Goal: Task Accomplishment & Management: Manage account settings

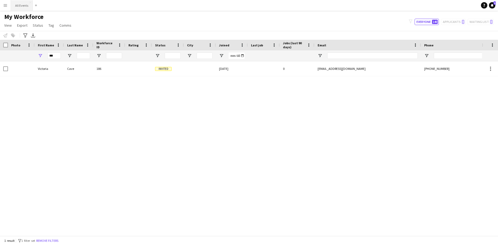
click at [17, 5] on button "All Events Close" at bounding box center [22, 5] width 22 height 10
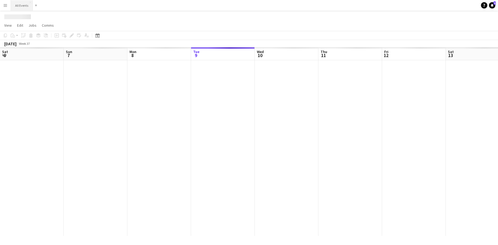
scroll to position [0, 127]
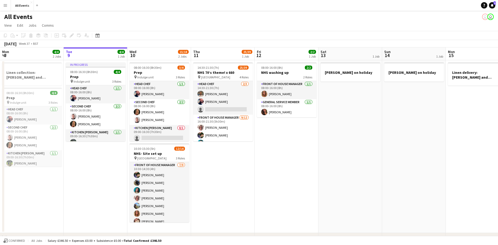
click at [7, 5] on button "Menu" at bounding box center [5, 5] width 11 height 11
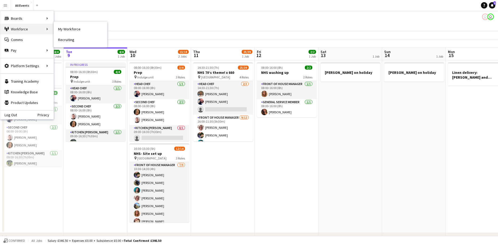
click at [12, 29] on div "Workforce Workforce" at bounding box center [26, 29] width 53 height 11
click at [24, 66] on div "Platform Settings Platform Settings" at bounding box center [26, 66] width 53 height 11
click at [67, 87] on link "Profiles" at bounding box center [80, 87] width 53 height 11
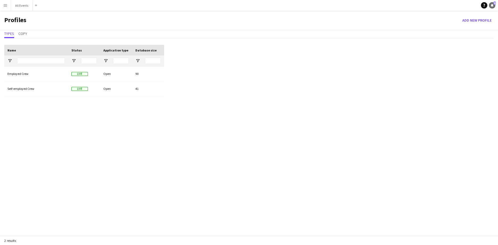
click at [493, 5] on icon "Notifications" at bounding box center [492, 5] width 3 height 3
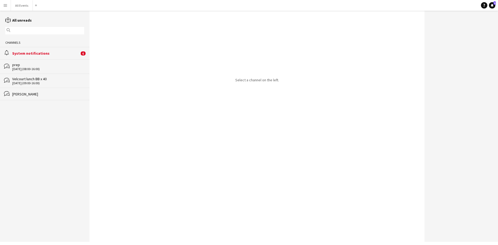
click at [7, 5] on app-icon "Menu" at bounding box center [5, 5] width 4 height 4
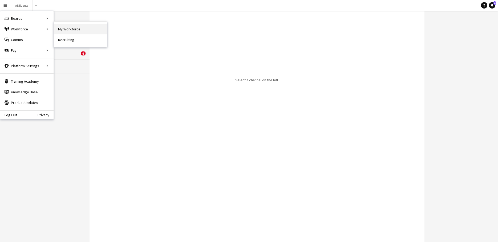
click at [72, 29] on link "My Workforce" at bounding box center [80, 29] width 53 height 11
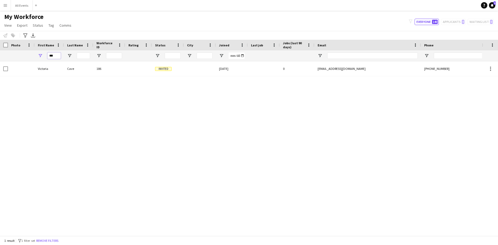
drag, startPoint x: 55, startPoint y: 55, endPoint x: 0, endPoint y: 55, distance: 55.4
type input "*"
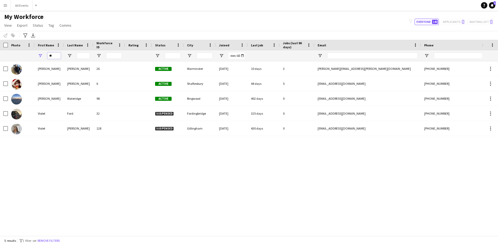
type input "*"
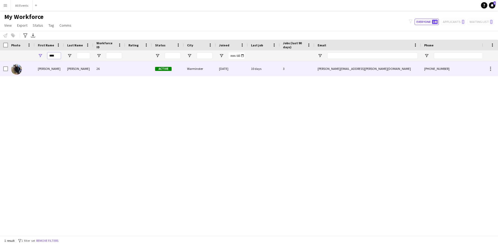
type input "****"
click at [41, 71] on div "[PERSON_NAME]" at bounding box center [49, 68] width 29 height 15
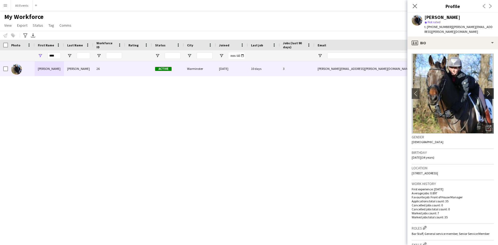
click at [488, 91] on app-icon "chevron-right" at bounding box center [490, 94] width 8 height 6
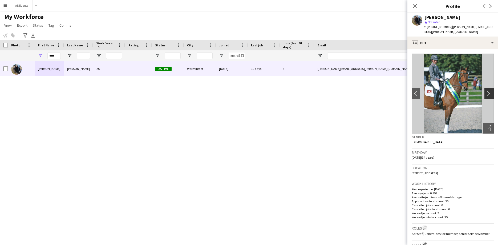
click at [492, 88] on button "chevron-right" at bounding box center [490, 93] width 11 height 11
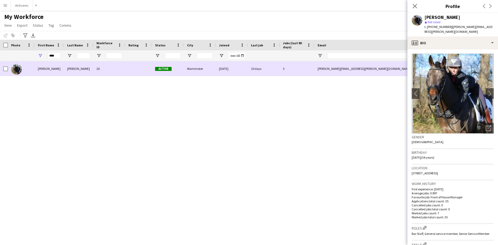
click at [94, 67] on div "26" at bounding box center [109, 68] width 32 height 15
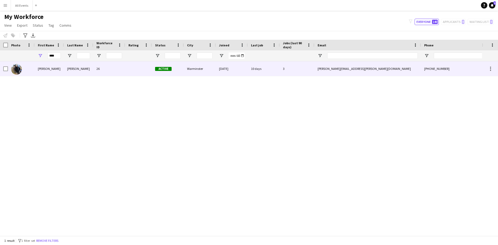
click at [90, 70] on div "[PERSON_NAME]" at bounding box center [78, 68] width 29 height 15
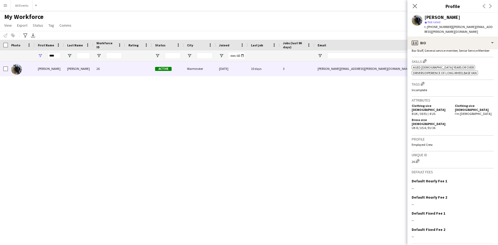
scroll to position [188, 0]
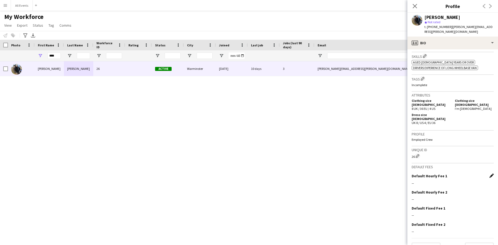
click at [491, 174] on app-icon "Edit this field" at bounding box center [492, 176] width 4 height 4
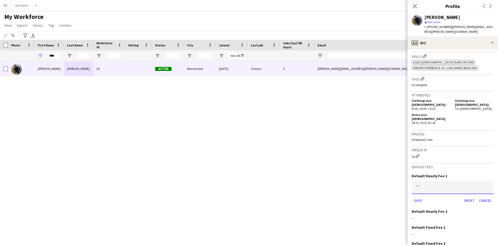
click at [422, 181] on input at bounding box center [453, 187] width 82 height 13
type input "******"
click at [422, 196] on button "Save" at bounding box center [418, 200] width 13 height 9
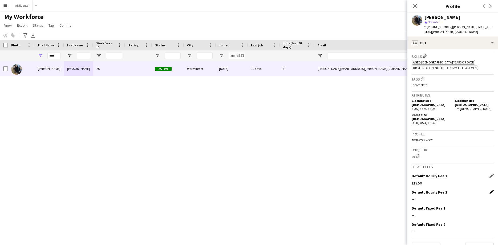
click at [491, 190] on app-icon "Edit this field" at bounding box center [492, 192] width 4 height 4
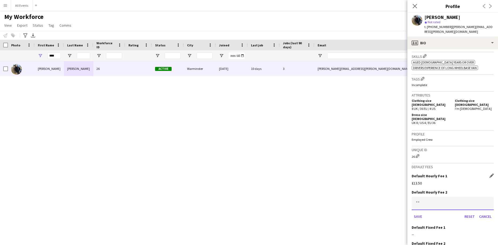
click at [425, 197] on input at bounding box center [453, 203] width 82 height 13
type input "******"
click at [416, 212] on button "Save" at bounding box center [418, 216] width 13 height 9
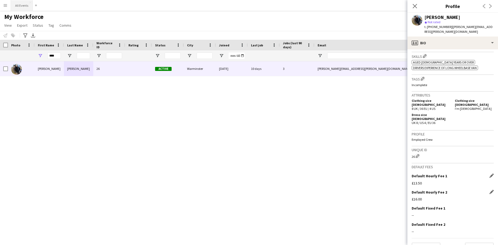
click at [20, 5] on button "All Events Close" at bounding box center [22, 5] width 22 height 10
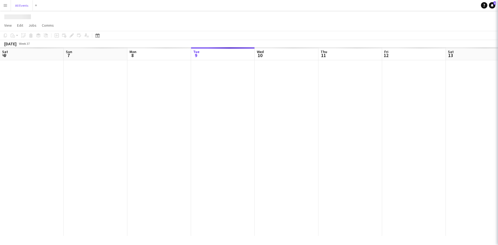
scroll to position [0, 127]
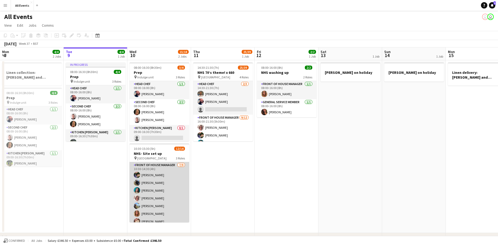
click at [149, 181] on app-card-role "Front of House Manager 7/9 10:30-14:30 (4h) Sarah Chapman Beth Barnett Jess Dar…" at bounding box center [160, 202] width 60 height 80
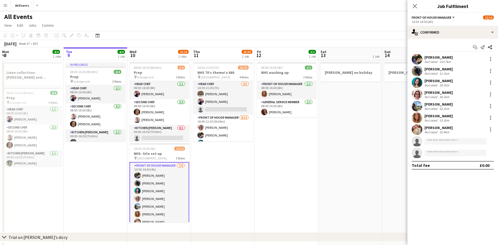
click at [441, 71] on div "Beth Barnett" at bounding box center [439, 69] width 28 height 5
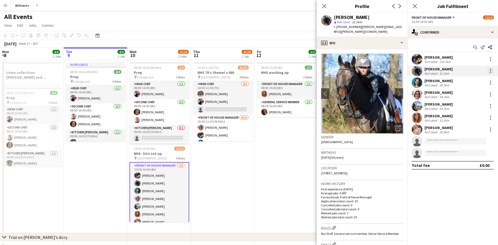
click at [490, 71] on div at bounding box center [491, 71] width 6 height 6
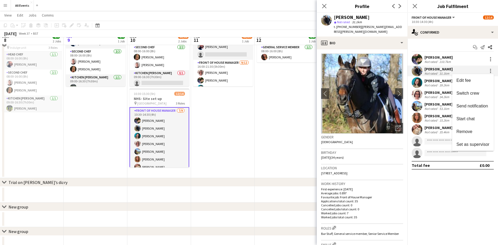
scroll to position [27, 0]
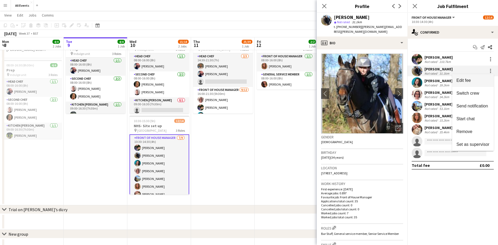
click at [469, 82] on span "Edit fee" at bounding box center [464, 80] width 14 height 5
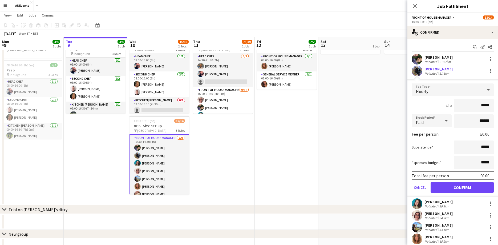
click at [446, 123] on icon at bounding box center [446, 120] width 6 height 11
click at [446, 123] on div at bounding box center [249, 122] width 498 height 245
click at [489, 92] on icon at bounding box center [488, 89] width 6 height 11
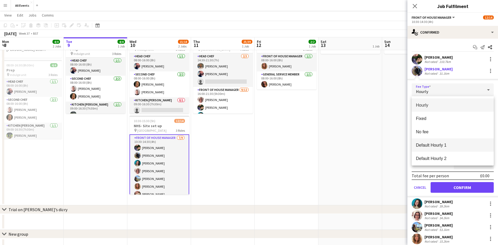
click at [445, 147] on span "Default Hourly 1" at bounding box center [453, 145] width 74 height 5
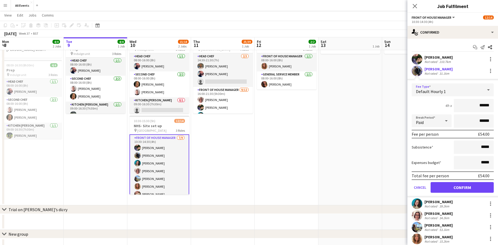
click at [488, 87] on icon at bounding box center [488, 89] width 6 height 11
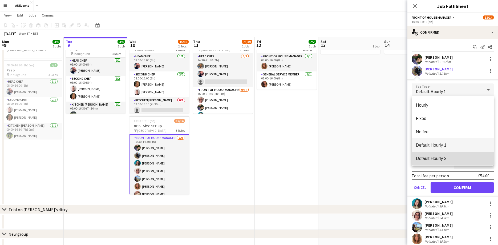
click at [429, 160] on span "Default Hourly 2" at bounding box center [453, 158] width 74 height 5
type input "******"
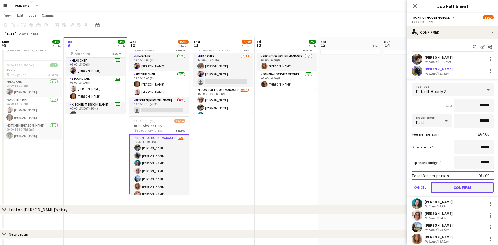
click at [446, 187] on button "Confirm" at bounding box center [462, 187] width 63 height 11
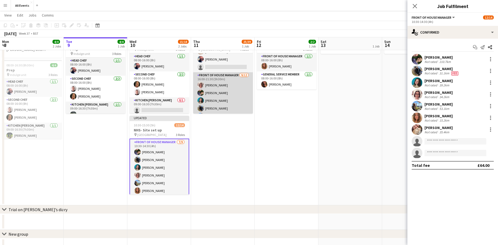
scroll to position [24, 0]
click at [218, 100] on app-card-role "Front of House Manager 9/12 16:00-21:30 (5h30m) Beatrice Hunt Sarah Chapman Jes…" at bounding box center [223, 114] width 60 height 103
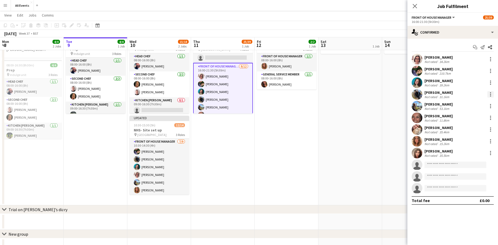
click at [492, 93] on div at bounding box center [491, 94] width 6 height 6
click at [466, 104] on span "Edit fee" at bounding box center [464, 104] width 14 height 5
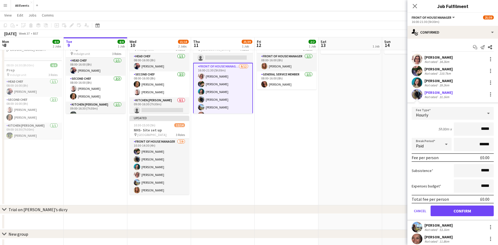
click at [485, 112] on div at bounding box center [488, 113] width 11 height 11
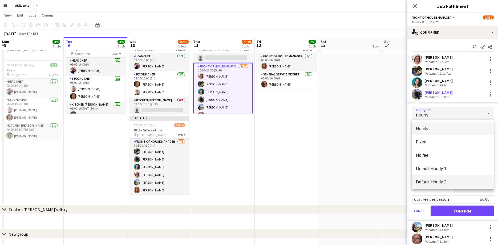
click at [442, 181] on span "Default Hourly 2" at bounding box center [453, 181] width 74 height 5
type input "******"
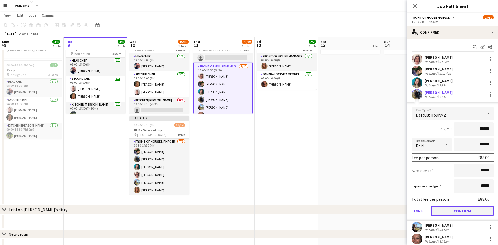
click at [451, 211] on button "Confirm" at bounding box center [462, 211] width 63 height 11
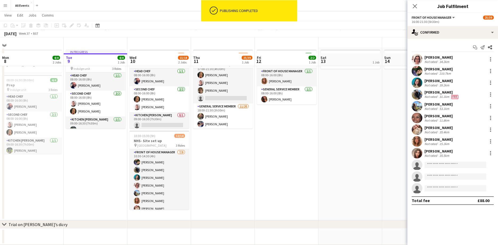
scroll to position [0, 0]
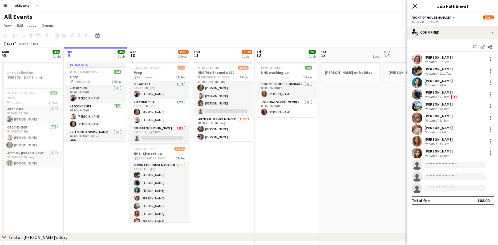
click at [413, 7] on icon "Close pop-in" at bounding box center [414, 5] width 5 height 5
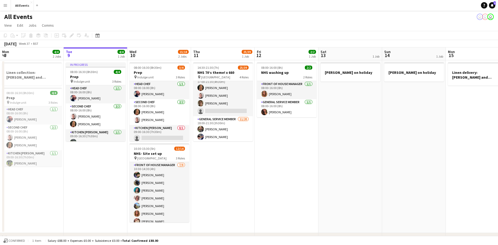
click at [162, 194] on app-card-role "Front of House Manager 7/9 10:30-14:30 (4h) Sarah Chapman Beth Barnett Jess Dar…" at bounding box center [160, 202] width 60 height 80
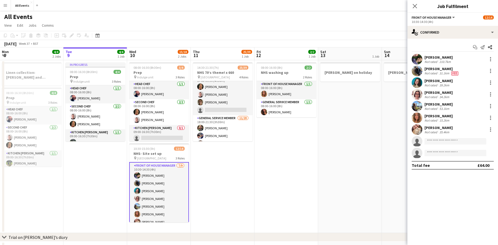
scroll to position [143, 0]
click at [490, 71] on div at bounding box center [490, 70] width 1 height 1
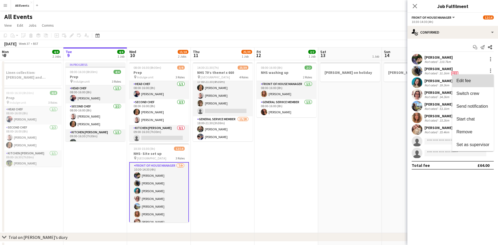
click at [468, 82] on span "Edit fee" at bounding box center [464, 80] width 14 height 5
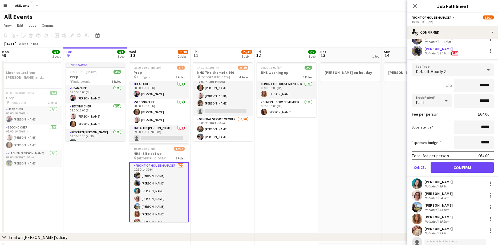
scroll to position [29, 0]
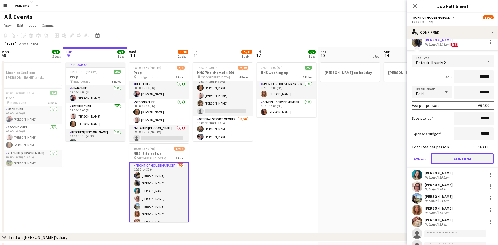
click at [476, 159] on button "Confirm" at bounding box center [462, 158] width 63 height 11
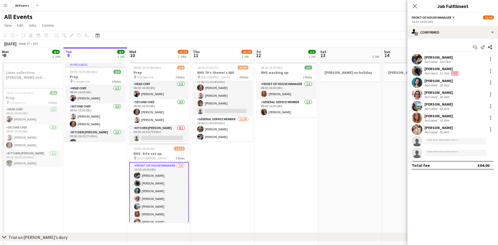
scroll to position [0, 0]
click at [22, 5] on button "All Events Close" at bounding box center [22, 5] width 23 height 10
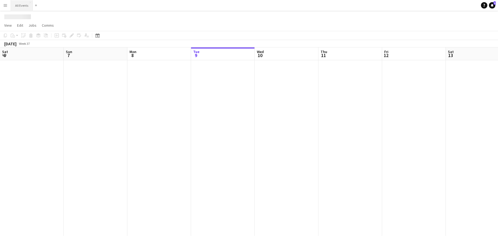
scroll to position [0, 127]
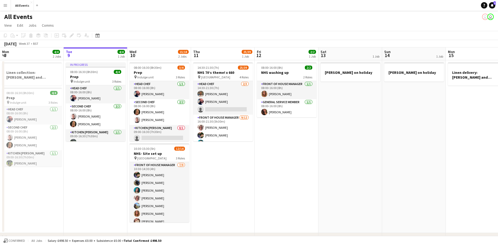
click at [4, 7] on app-icon "Menu" at bounding box center [5, 5] width 4 height 4
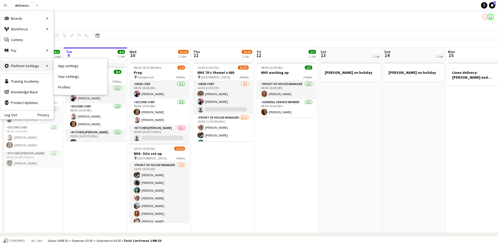
click at [22, 67] on div "Platform Settings Platform Settings" at bounding box center [26, 66] width 53 height 11
click at [63, 66] on link "App settings" at bounding box center [80, 66] width 53 height 11
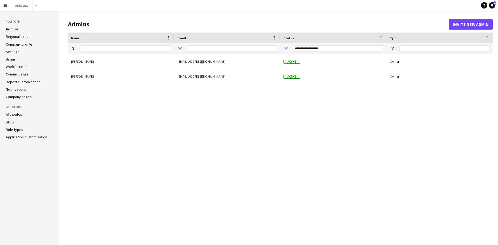
click at [11, 51] on link "Settings" at bounding box center [13, 51] width 14 height 5
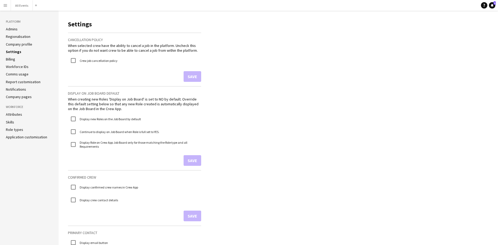
click at [15, 30] on link "Admins" at bounding box center [12, 29] width 12 height 5
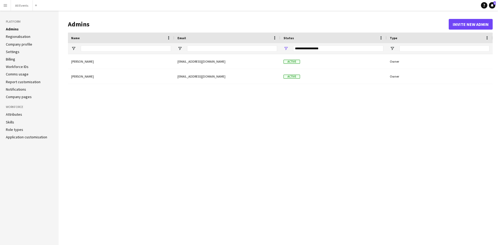
click at [18, 38] on link "Regionalisation" at bounding box center [18, 36] width 25 height 5
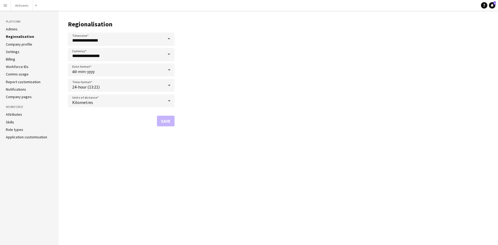
click at [17, 45] on link "Company profile" at bounding box center [19, 44] width 26 height 5
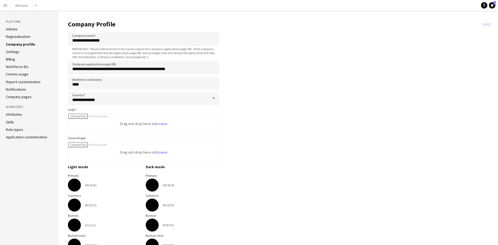
click at [9, 53] on link "Settings" at bounding box center [13, 51] width 14 height 5
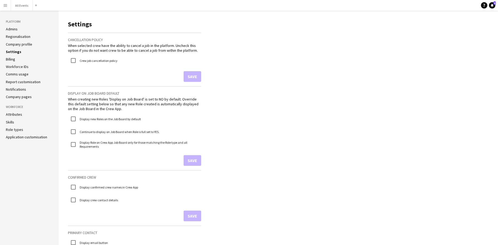
click at [12, 59] on link "Billing" at bounding box center [10, 59] width 9 height 5
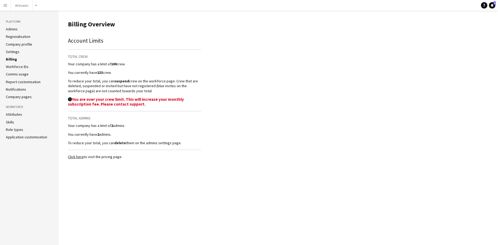
click at [8, 67] on link "Workforce IDs" at bounding box center [17, 66] width 23 height 5
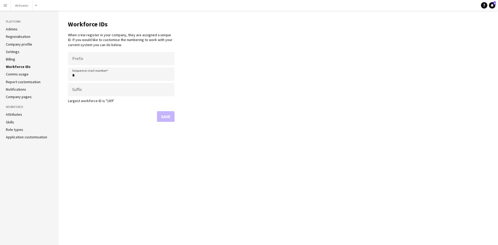
click at [8, 75] on link "Comms usage" at bounding box center [17, 74] width 23 height 5
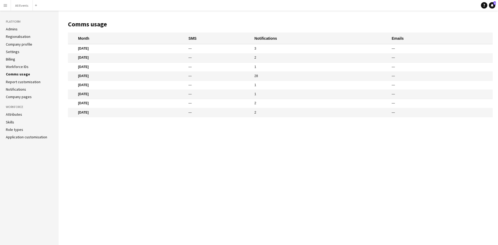
click at [12, 82] on link "Report customisation" at bounding box center [23, 81] width 35 height 5
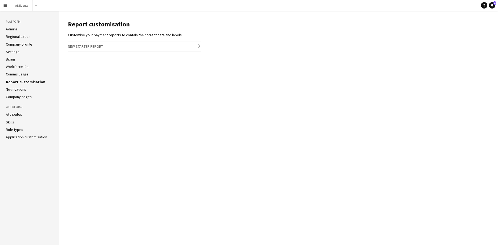
click at [12, 89] on link "Notifications" at bounding box center [16, 89] width 20 height 5
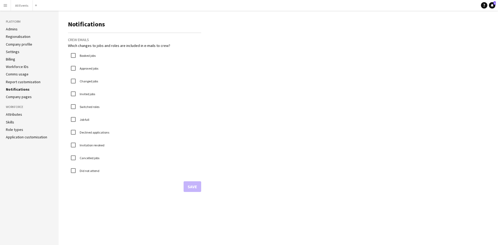
click at [13, 97] on link "Company pages" at bounding box center [19, 96] width 26 height 5
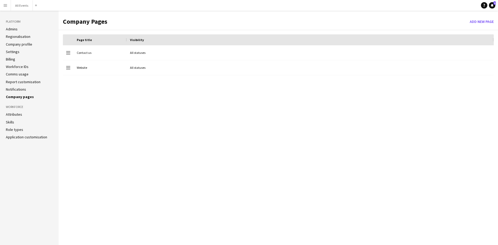
click at [8, 7] on button "Menu" at bounding box center [5, 5] width 11 height 11
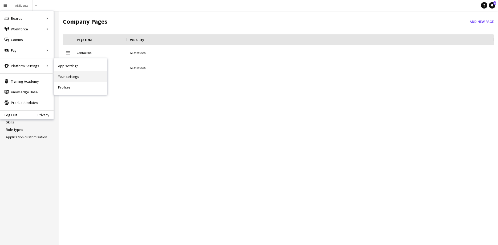
click at [71, 77] on link "Your settings" at bounding box center [80, 76] width 53 height 11
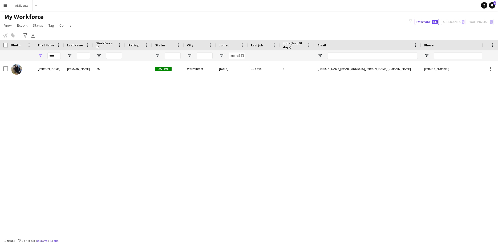
click at [6, 4] on app-icon "Menu" at bounding box center [5, 5] width 4 height 4
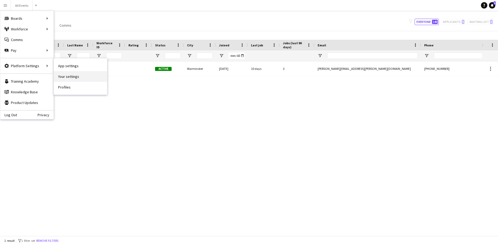
click at [70, 78] on link "Your settings" at bounding box center [80, 76] width 53 height 11
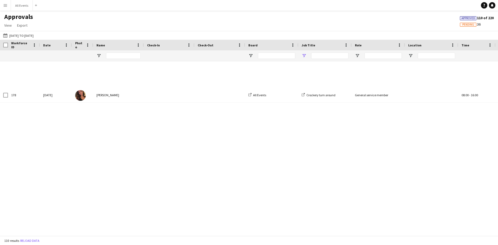
type input "*****"
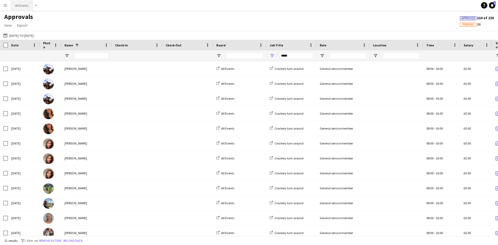
click at [15, 7] on button "All Events Close" at bounding box center [22, 5] width 22 height 10
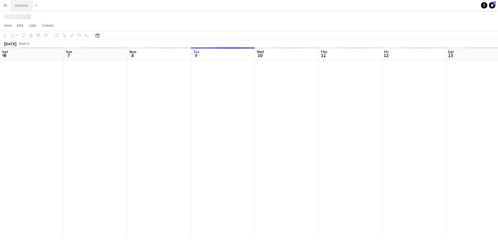
scroll to position [0, 127]
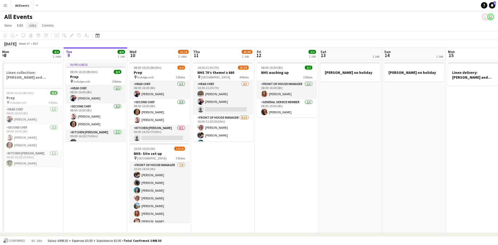
click at [29, 26] on span "Jobs" at bounding box center [33, 25] width 8 height 5
click at [16, 24] on link "Edit" at bounding box center [20, 25] width 10 height 7
click at [8, 25] on span "View" at bounding box center [7, 25] width 7 height 5
click at [70, 16] on div "All Events user user" at bounding box center [249, 16] width 498 height 10
click at [5, 8] on button "Menu" at bounding box center [5, 5] width 11 height 11
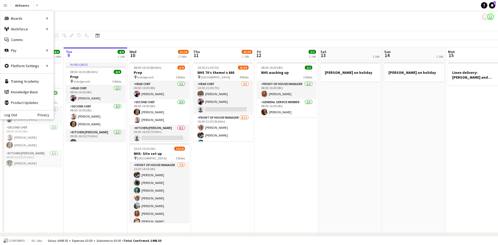
click at [142, 29] on app-page-menu "View Day view expanded Day view collapsed Month view Date picker Jump to today …" at bounding box center [249, 26] width 498 height 10
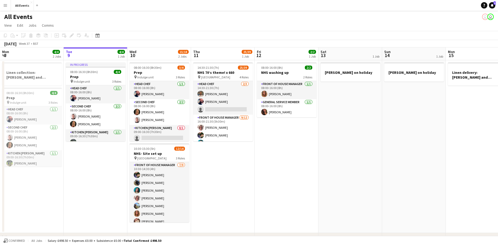
click at [5, 5] on app-icon "Menu" at bounding box center [5, 5] width 4 height 4
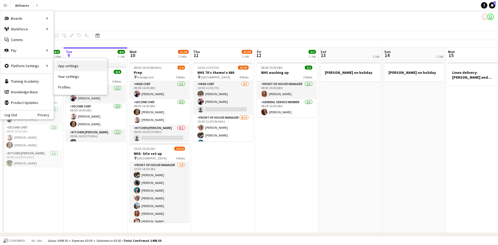
click at [75, 69] on link "App settings" at bounding box center [80, 66] width 53 height 11
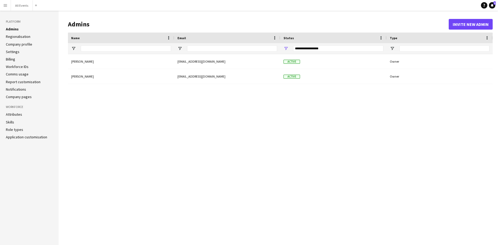
click at [13, 59] on link "Billing" at bounding box center [10, 59] width 9 height 5
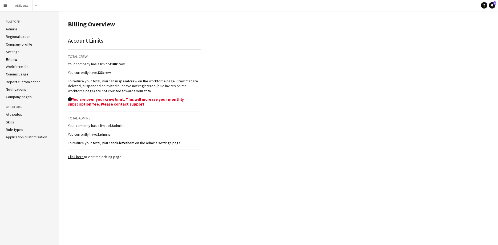
click at [42, 136] on link "Application customisation" at bounding box center [26, 137] width 41 height 5
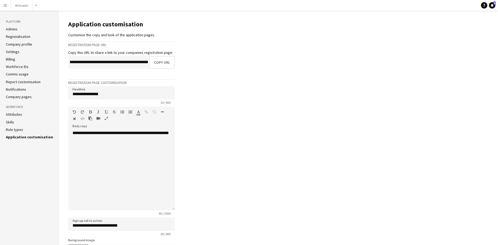
click at [21, 96] on link "Company pages" at bounding box center [19, 96] width 26 height 5
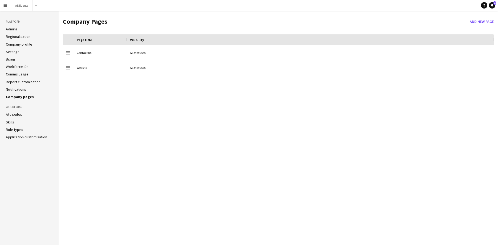
click at [21, 90] on link "Notifications" at bounding box center [16, 89] width 20 height 5
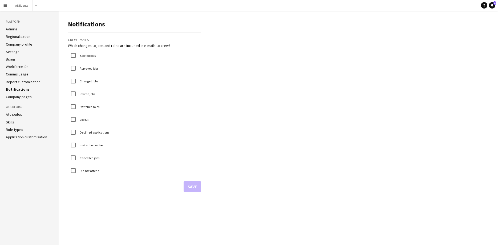
click at [23, 81] on link "Report customisation" at bounding box center [23, 81] width 35 height 5
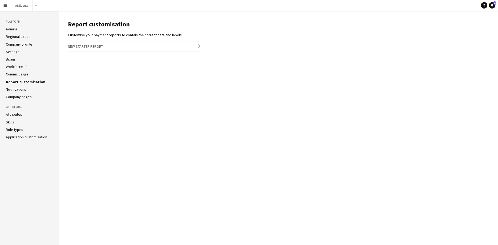
click at [95, 44] on h3 "New starter report chevron-right" at bounding box center [134, 46] width 133 height 9
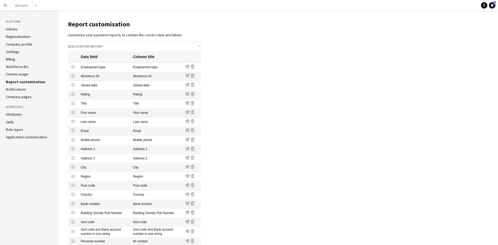
click at [95, 44] on h3 "New starter report chevron-down" at bounding box center [134, 46] width 133 height 9
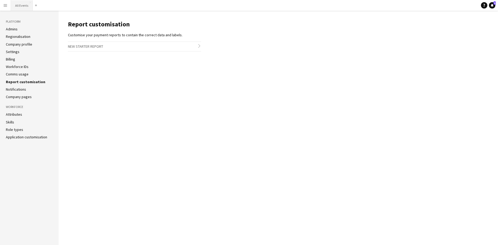
click at [17, 8] on button "All Events Close" at bounding box center [22, 5] width 22 height 10
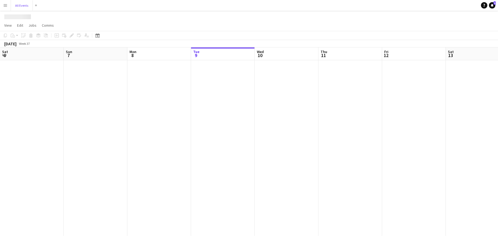
scroll to position [0, 127]
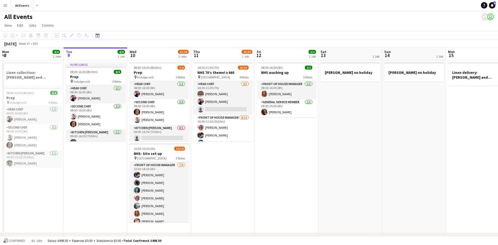
click at [4, 4] on app-icon "Menu" at bounding box center [5, 5] width 4 height 4
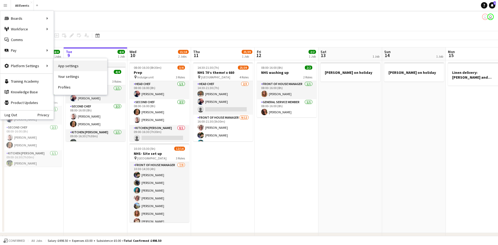
click at [80, 69] on link "App settings" at bounding box center [80, 66] width 53 height 11
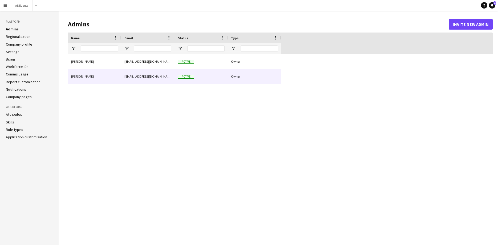
type input "**********"
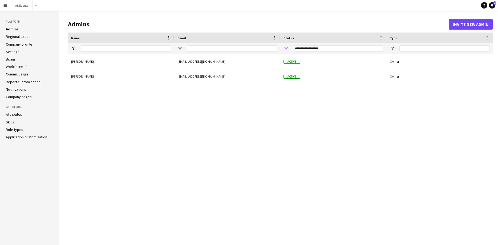
click at [22, 36] on link "Regionalisation" at bounding box center [18, 36] width 25 height 5
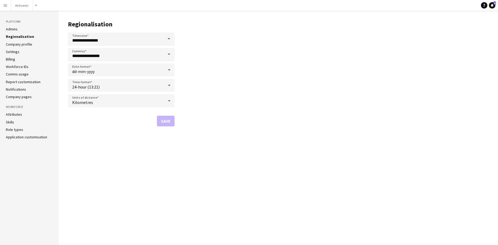
click at [25, 45] on link "Company profile" at bounding box center [19, 44] width 26 height 5
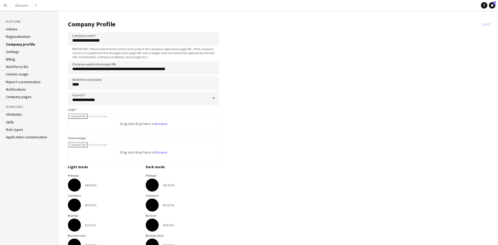
click at [14, 51] on link "Settings" at bounding box center [13, 51] width 14 height 5
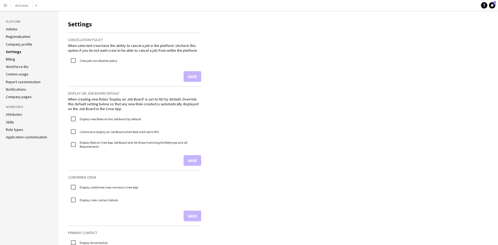
click at [15, 67] on link "Workforce IDs" at bounding box center [17, 66] width 23 height 5
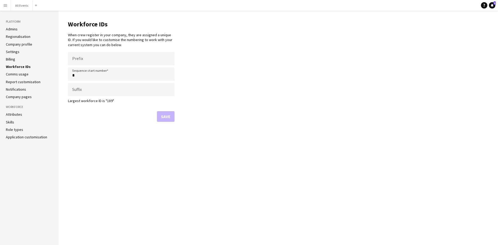
click at [12, 61] on link "Billing" at bounding box center [10, 59] width 9 height 5
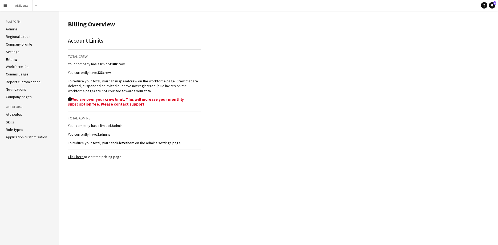
click at [14, 90] on link "Notifications" at bounding box center [16, 89] width 20 height 5
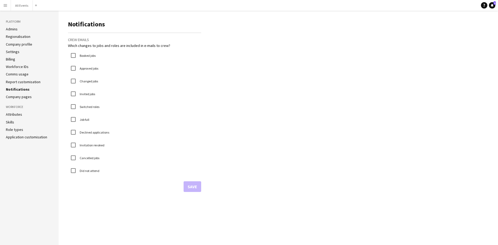
click at [14, 94] on ul "Admins Regionalisation Company profile Settings Billing Workforce IDs Comms usa…" at bounding box center [29, 63] width 47 height 72
click at [14, 97] on link "Company pages" at bounding box center [19, 96] width 26 height 5
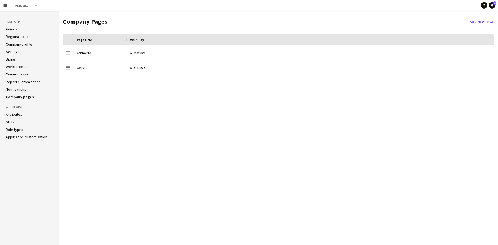
click at [16, 131] on link "Role types" at bounding box center [14, 129] width 17 height 5
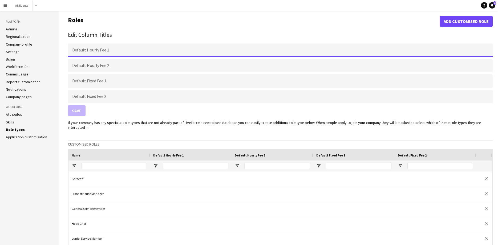
click at [98, 51] on input "Default Hourly Fee 1" at bounding box center [280, 49] width 425 height 13
type input "**********"
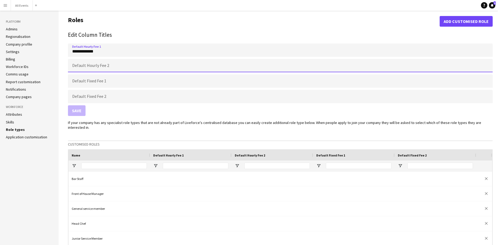
click at [85, 67] on input "Default Hourly Fee 2" at bounding box center [280, 65] width 425 height 13
type input "**********"
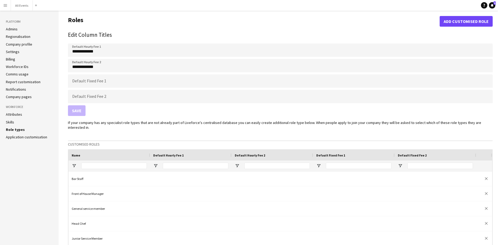
click at [78, 112] on div "Save" at bounding box center [280, 110] width 425 height 11
click at [73, 111] on div "Save" at bounding box center [280, 110] width 425 height 11
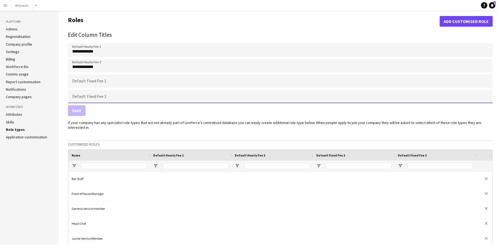
click at [117, 92] on input "Default Fixed Fee 2" at bounding box center [280, 96] width 425 height 13
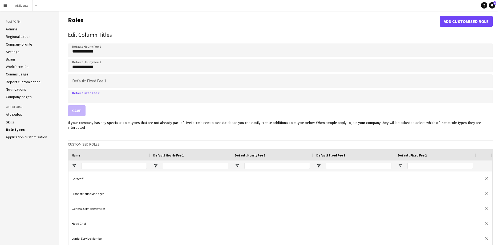
click at [187, 119] on form "**********" at bounding box center [280, 79] width 425 height 81
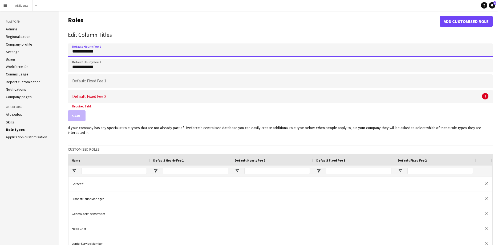
drag, startPoint x: 100, startPoint y: 52, endPoint x: 53, endPoint y: 52, distance: 47.7
click at [68, 52] on input "**********" at bounding box center [280, 49] width 425 height 13
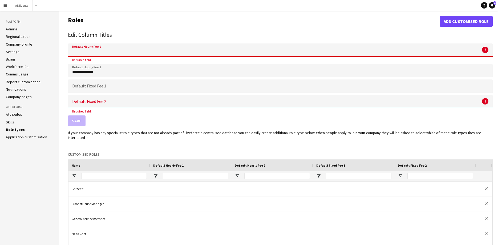
click at [126, 35] on h2 "Edit Column Titles" at bounding box center [280, 35] width 425 height 9
click at [14, 67] on link "Workforce IDs" at bounding box center [17, 66] width 23 height 5
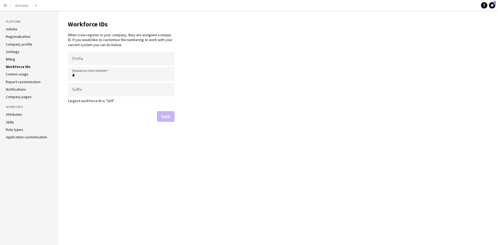
click at [10, 128] on link "Role types" at bounding box center [14, 129] width 17 height 5
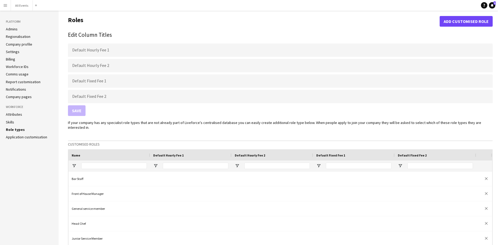
click at [12, 30] on link "Admins" at bounding box center [12, 29] width 12 height 5
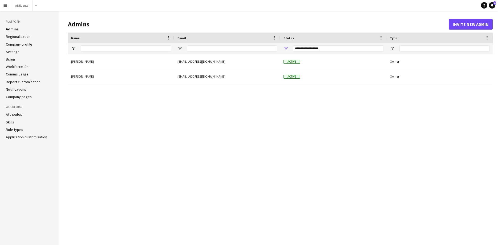
click at [11, 115] on link "Attributes" at bounding box center [14, 114] width 16 height 5
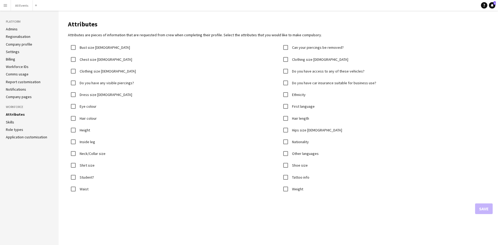
click at [9, 121] on link "Skills" at bounding box center [10, 122] width 8 height 5
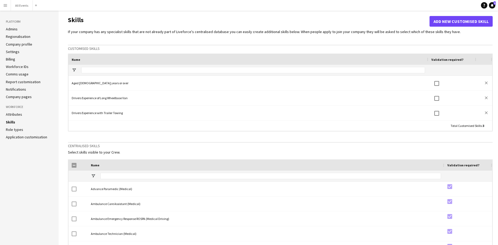
click at [15, 137] on link "Application customisation" at bounding box center [26, 137] width 41 height 5
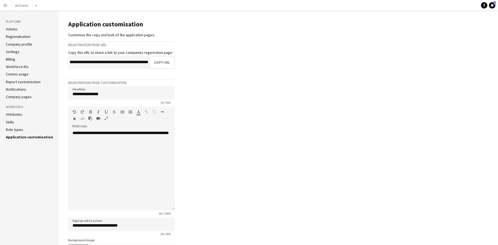
click at [8, 29] on link "Admins" at bounding box center [12, 29] width 12 height 5
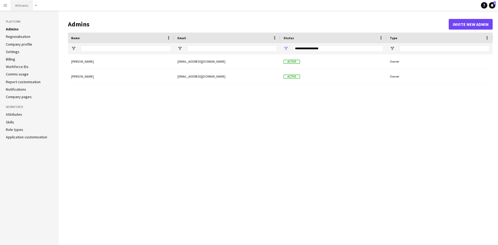
click at [19, 6] on button "All Events Close" at bounding box center [22, 5] width 22 height 10
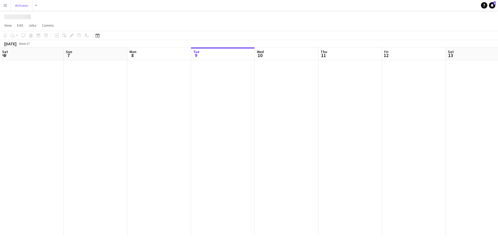
scroll to position [0, 127]
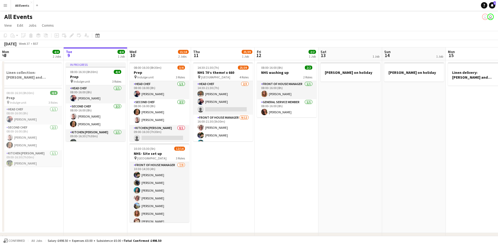
click at [3, 2] on button "Menu" at bounding box center [5, 5] width 11 height 11
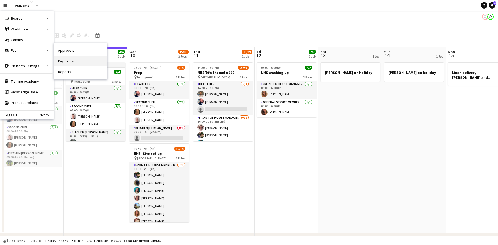
click at [77, 63] on link "Payments" at bounding box center [80, 61] width 53 height 11
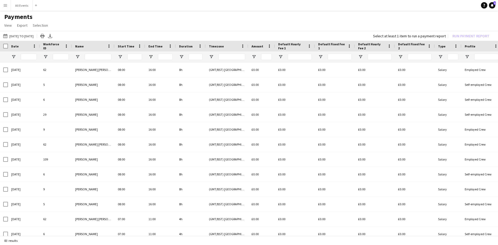
click at [4, 6] on app-icon "Menu" at bounding box center [5, 5] width 4 height 4
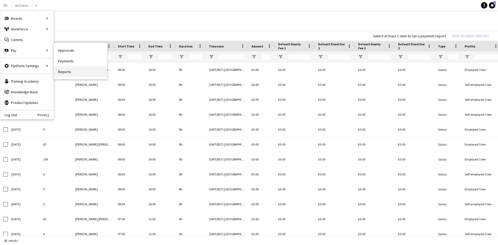
click at [69, 72] on link "Reports" at bounding box center [80, 71] width 53 height 11
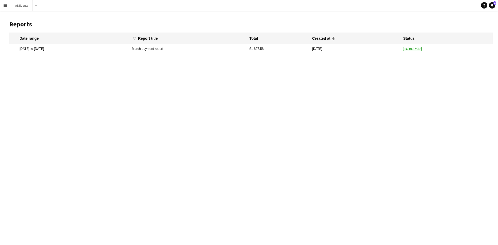
click at [6, 5] on app-icon "Menu" at bounding box center [5, 5] width 4 height 4
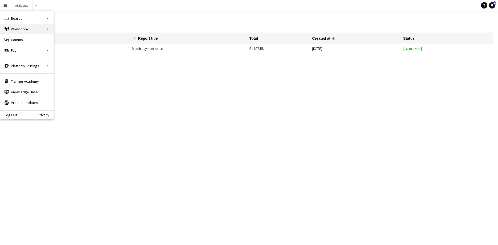
click at [31, 30] on div "Workforce Workforce" at bounding box center [26, 29] width 53 height 11
click at [80, 27] on link "My Workforce" at bounding box center [80, 29] width 53 height 11
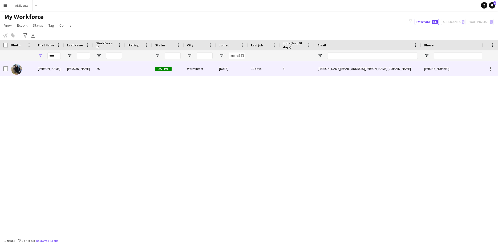
click at [106, 70] on div "26" at bounding box center [109, 68] width 32 height 15
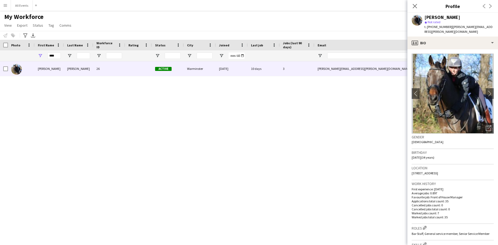
scroll to position [29, 0]
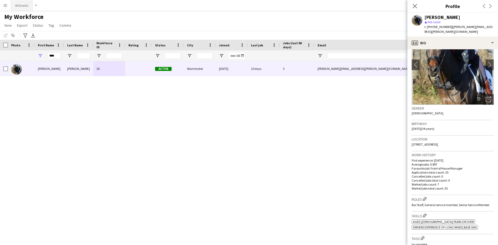
drag, startPoint x: 19, startPoint y: 8, endPoint x: 17, endPoint y: 10, distance: 2.8
click at [17, 8] on button "All Events Close" at bounding box center [22, 5] width 22 height 10
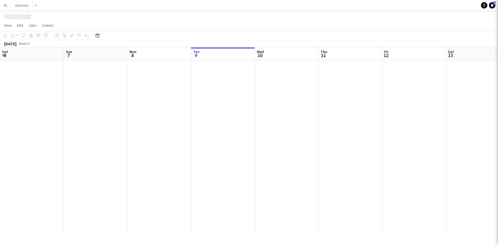
scroll to position [0, 127]
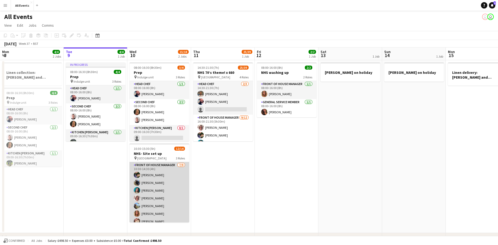
click at [168, 180] on app-card-role "Front of House Manager 7/9 10:30-14:30 (4h) Sarah Chapman Beth Barnett Jess Dar…" at bounding box center [160, 202] width 60 height 80
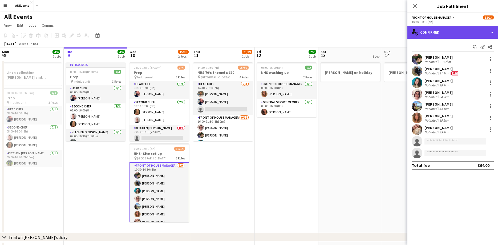
click at [475, 33] on div "single-neutral-actions-check-2 Confirmed" at bounding box center [453, 32] width 91 height 13
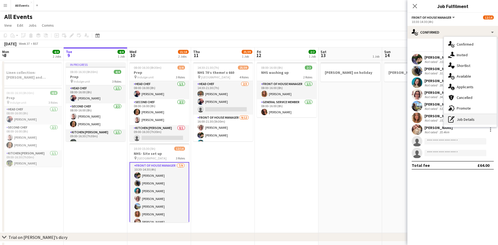
click at [460, 121] on div "pen-write Job Details" at bounding box center [470, 119] width 53 height 11
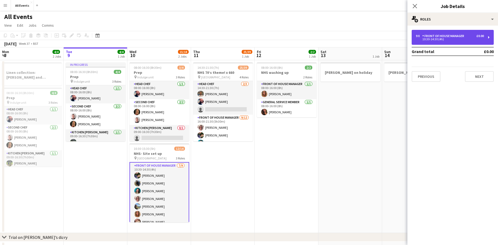
click at [466, 42] on div "9 x Front of House Manager £0.00 10:30-14:30 (4h)" at bounding box center [453, 37] width 82 height 15
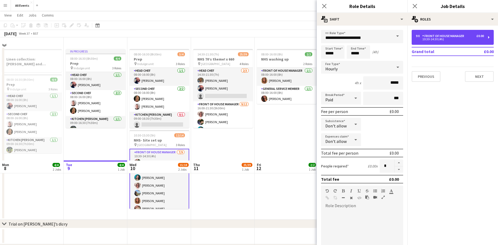
scroll to position [0, 0]
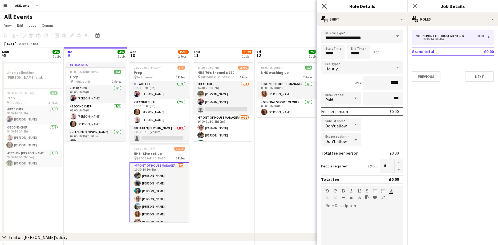
click at [326, 8] on icon at bounding box center [324, 5] width 5 height 5
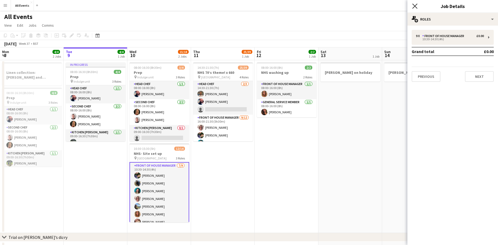
click at [417, 6] on icon "Close pop-in" at bounding box center [414, 5] width 5 height 5
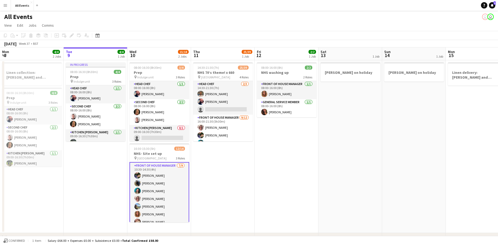
click at [180, 190] on app-card-role "Front of House Manager 7/9 10:30-14:30 (4h) Sarah Chapman Beth Barnett Jess Dar…" at bounding box center [160, 202] width 60 height 81
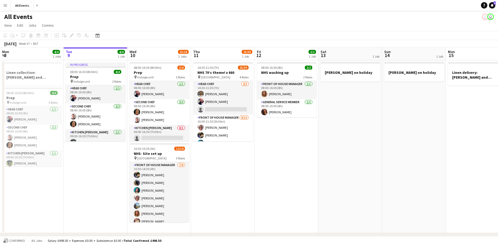
drag, startPoint x: 164, startPoint y: 186, endPoint x: 203, endPoint y: 190, distance: 38.6
click at [164, 186] on app-card-role "Front of House Manager 7/9 10:30-14:30 (4h) Sarah Chapman Beth Barnett Jess Dar…" at bounding box center [160, 202] width 60 height 80
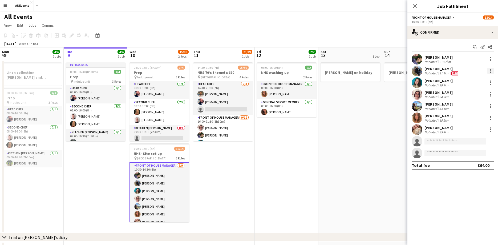
click at [492, 71] on div at bounding box center [491, 71] width 6 height 6
click at [466, 83] on button "Edit fee" at bounding box center [473, 80] width 42 height 13
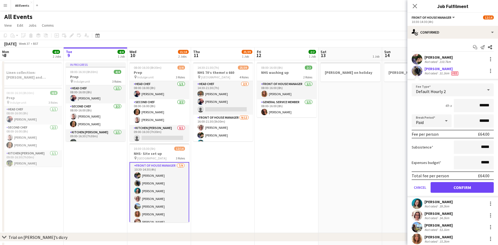
click at [485, 88] on icon at bounding box center [488, 89] width 6 height 11
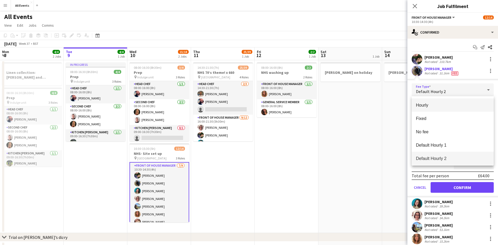
click at [436, 103] on span "Hourly" at bounding box center [453, 105] width 74 height 5
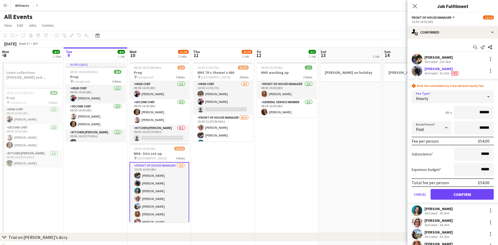
click at [485, 96] on div at bounding box center [488, 96] width 11 height 11
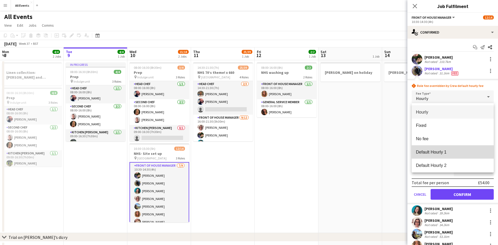
click at [428, 151] on span "Default Hourly 1" at bounding box center [453, 152] width 74 height 5
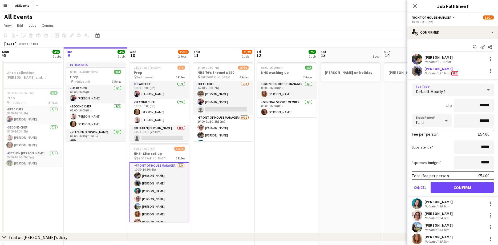
click at [484, 89] on div at bounding box center [488, 89] width 11 height 11
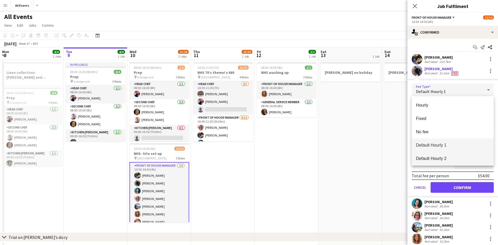
click at [429, 163] on mat-option "Default Hourly 2" at bounding box center [453, 158] width 82 height 13
type input "******"
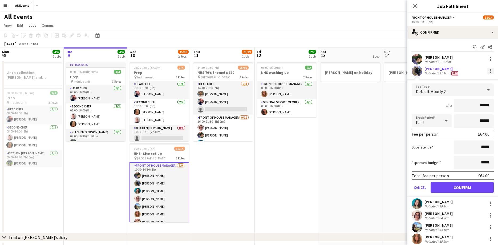
click at [489, 71] on div at bounding box center [491, 71] width 6 height 6
click at [486, 72] on div at bounding box center [249, 122] width 498 height 245
click at [448, 186] on button "Confirm" at bounding box center [462, 187] width 63 height 11
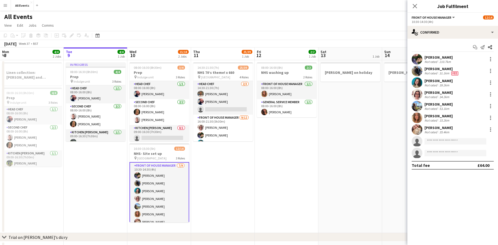
click at [455, 74] on span "Fee" at bounding box center [455, 73] width 7 height 4
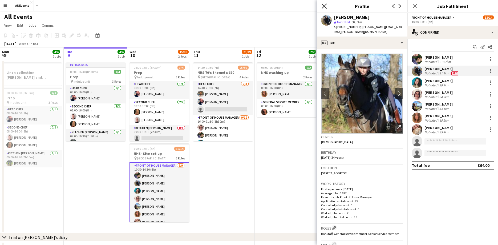
click at [325, 6] on icon "Close pop-in" at bounding box center [324, 5] width 5 height 5
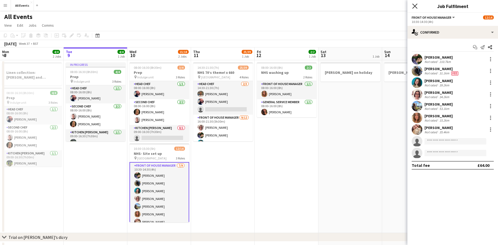
click at [416, 5] on icon at bounding box center [414, 5] width 5 height 5
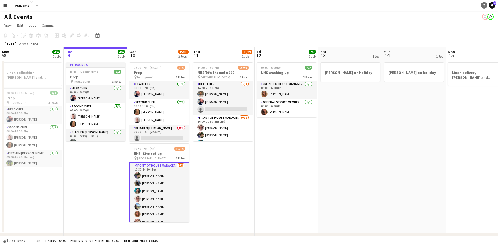
click at [482, 5] on link "Help" at bounding box center [484, 5] width 6 height 6
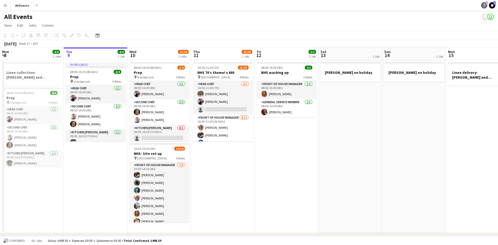
click at [484, 4] on icon "Help" at bounding box center [484, 5] width 3 height 3
click at [492, 6] on icon at bounding box center [492, 5] width 3 height 3
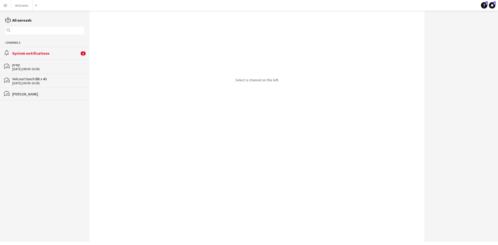
click at [51, 53] on div "System notifications" at bounding box center [45, 53] width 67 height 5
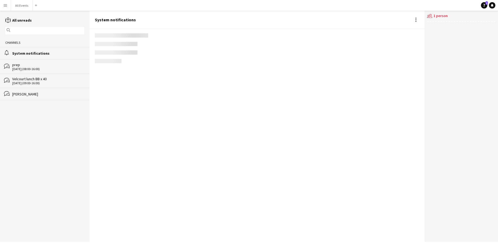
scroll to position [685, 0]
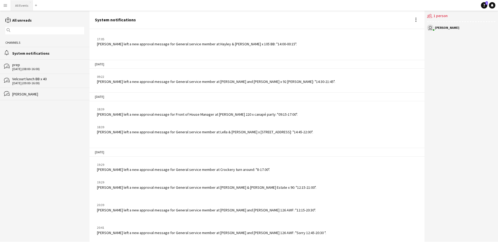
click at [21, 5] on button "All Events Close" at bounding box center [22, 5] width 22 height 10
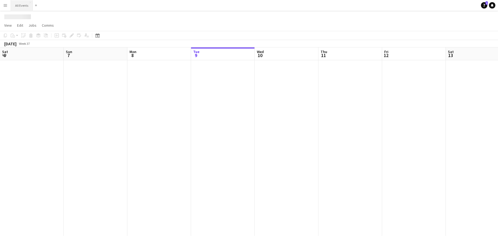
scroll to position [0, 127]
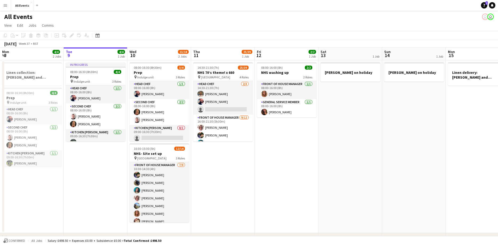
click at [6, 7] on app-icon "Menu" at bounding box center [5, 5] width 4 height 4
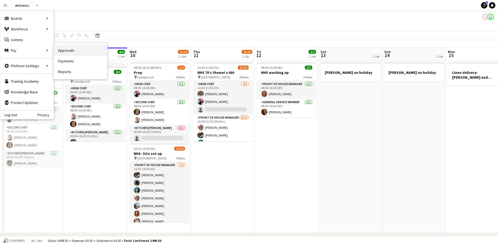
click at [64, 48] on link "Approvals" at bounding box center [80, 50] width 53 height 11
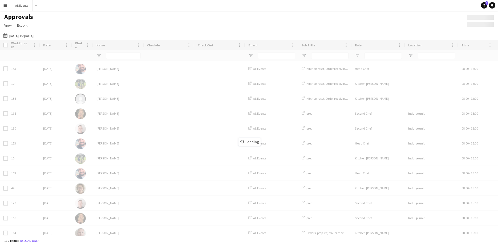
type input "*****"
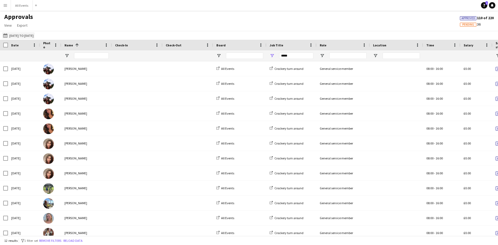
click at [12, 34] on button "29-07-2025 to 25-08-2025 29-07-2025 to 25-08-2025" at bounding box center [18, 35] width 33 height 6
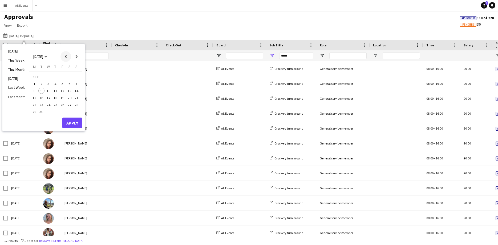
click at [68, 54] on span "Previous month" at bounding box center [66, 56] width 11 height 11
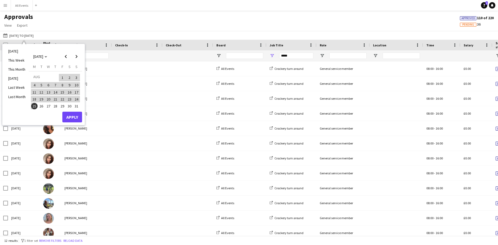
click at [42, 106] on span "26" at bounding box center [41, 106] width 6 height 6
click at [75, 56] on span "Next month" at bounding box center [76, 56] width 11 height 11
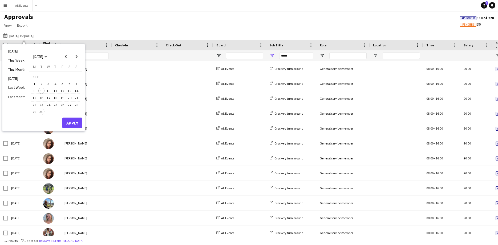
click at [43, 111] on span "30" at bounding box center [41, 112] width 6 height 6
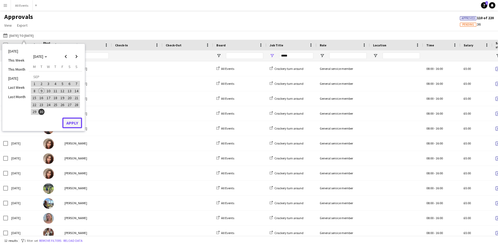
click at [63, 123] on button "Apply" at bounding box center [72, 123] width 20 height 11
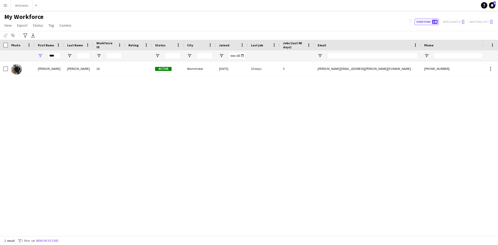
click at [4, 5] on app-icon "Menu" at bounding box center [5, 5] width 4 height 4
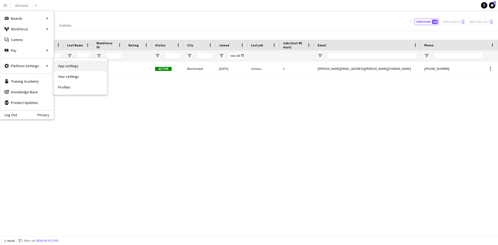
click at [60, 66] on link "App settings" at bounding box center [80, 66] width 53 height 11
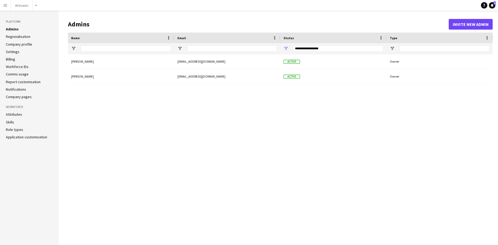
click at [11, 129] on link "Role types" at bounding box center [14, 129] width 17 height 5
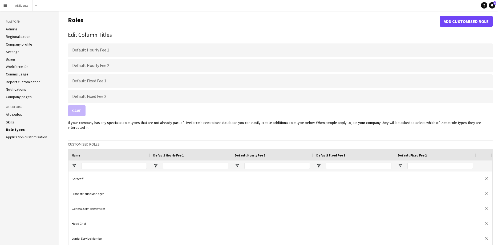
click at [15, 138] on link "Application customisation" at bounding box center [26, 137] width 41 height 5
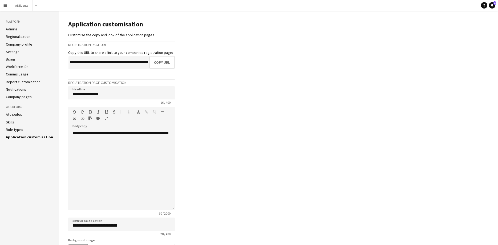
click at [18, 97] on link "Company pages" at bounding box center [19, 96] width 26 height 5
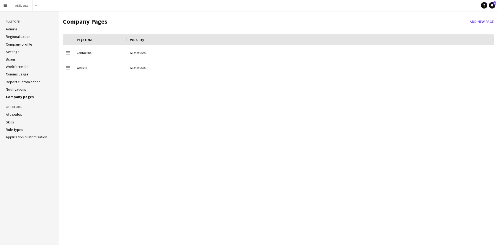
click at [16, 87] on link "Notifications" at bounding box center [16, 89] width 20 height 5
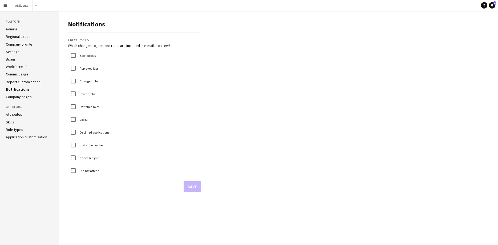
click at [16, 80] on link "Report customisation" at bounding box center [23, 81] width 35 height 5
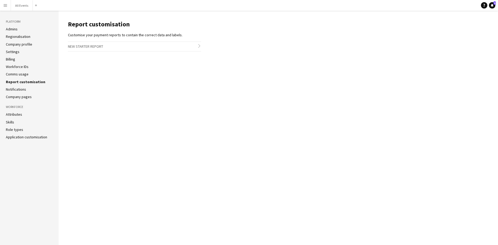
click at [16, 73] on link "Comms usage" at bounding box center [17, 74] width 23 height 5
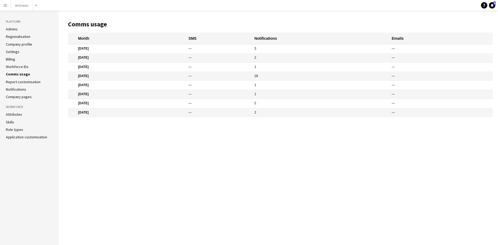
click at [16, 65] on link "Workforce IDs" at bounding box center [17, 66] width 23 height 5
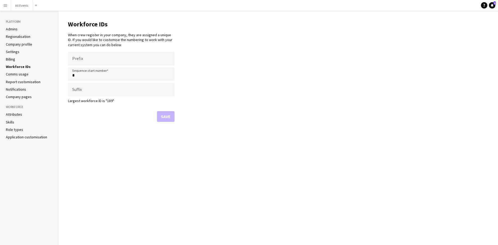
click at [13, 58] on link "Billing" at bounding box center [10, 59] width 9 height 5
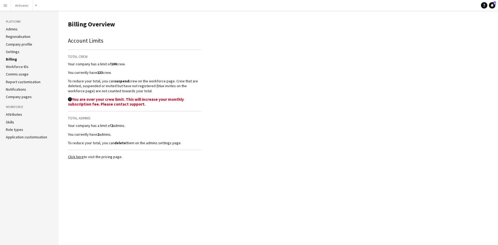
click at [13, 53] on link "Settings" at bounding box center [13, 51] width 14 height 5
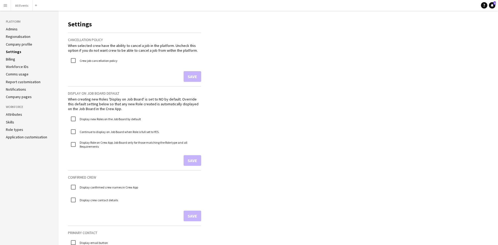
click at [13, 45] on link "Company profile" at bounding box center [19, 44] width 26 height 5
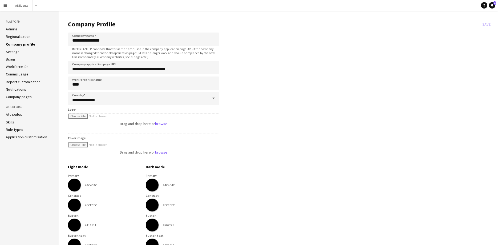
click at [13, 38] on link "Regionalisation" at bounding box center [18, 36] width 25 height 5
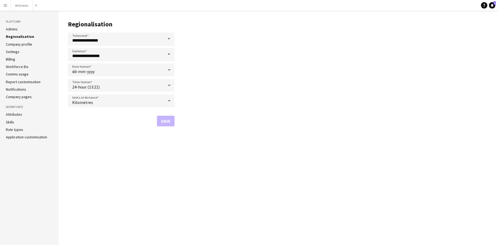
click at [11, 27] on link "Admins" at bounding box center [12, 29] width 12 height 5
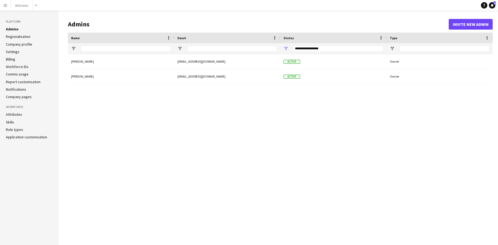
click at [6, 8] on button "Menu" at bounding box center [5, 5] width 11 height 11
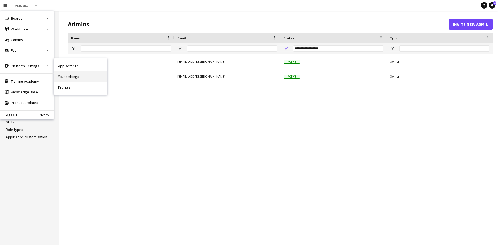
click at [84, 74] on link "Your settings" at bounding box center [80, 76] width 53 height 11
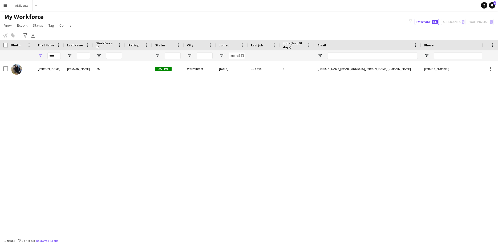
click at [4, 5] on app-icon "Menu" at bounding box center [5, 5] width 4 height 4
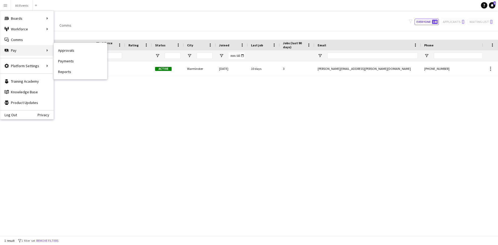
click at [23, 52] on div "Pay Pay" at bounding box center [26, 50] width 53 height 11
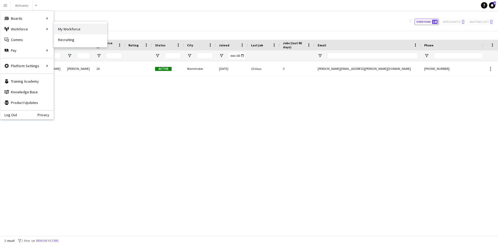
click at [67, 27] on link "My Workforce" at bounding box center [80, 29] width 53 height 11
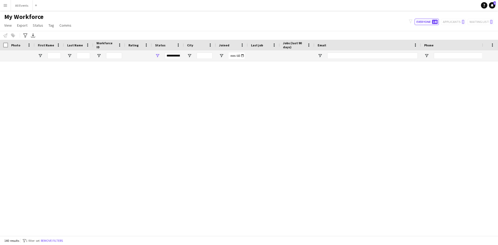
type input "****"
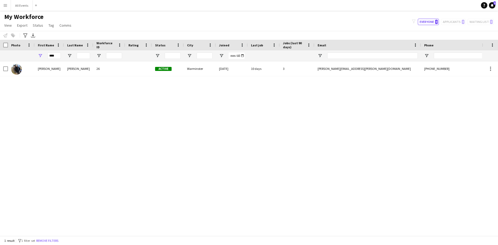
click at [7, 7] on app-icon "Menu" at bounding box center [5, 5] width 4 height 4
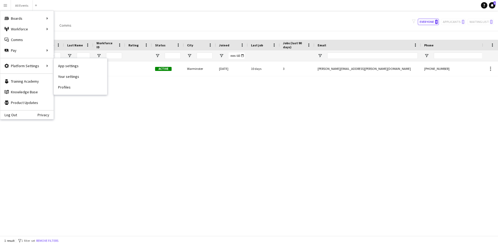
click at [83, 94] on nav "App settings Your settings Profiles" at bounding box center [80, 76] width 53 height 36
click at [84, 87] on link "Profiles" at bounding box center [80, 87] width 53 height 11
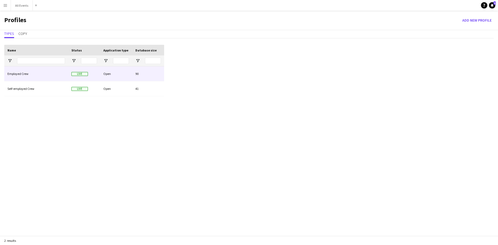
click at [37, 74] on div "Employed Crew" at bounding box center [36, 73] width 64 height 15
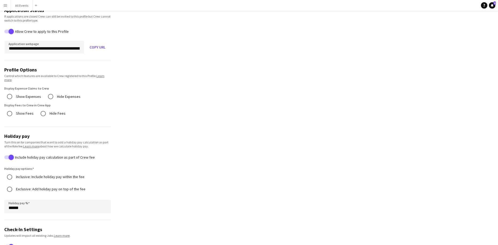
scroll to position [82, 0]
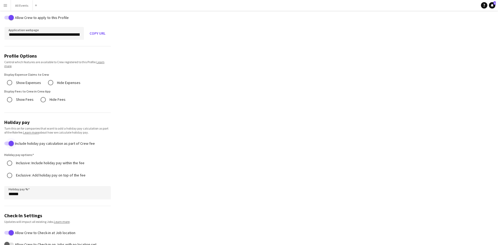
click at [11, 145] on span "button" at bounding box center [11, 142] width 5 height 5
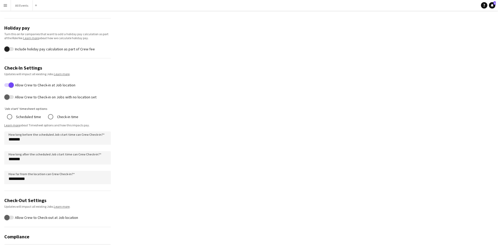
scroll to position [232, 0]
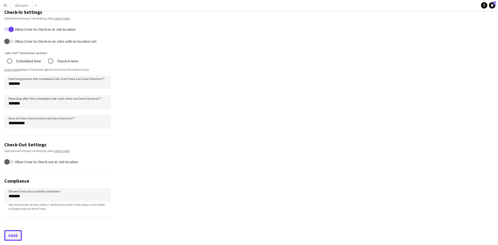
click at [11, 235] on button "Save" at bounding box center [13, 235] width 18 height 11
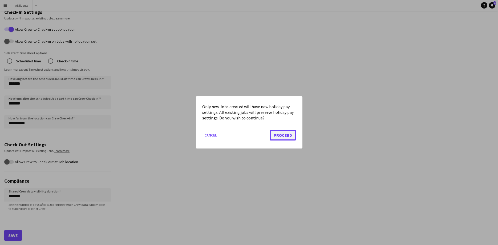
click at [275, 131] on button "Proceed" at bounding box center [283, 135] width 26 height 11
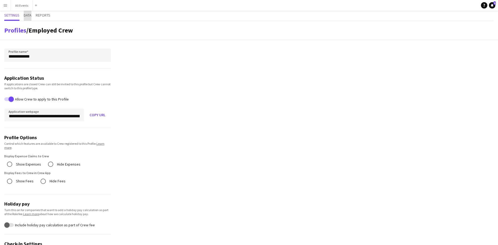
click at [26, 15] on span "Data" at bounding box center [28, 15] width 8 height 4
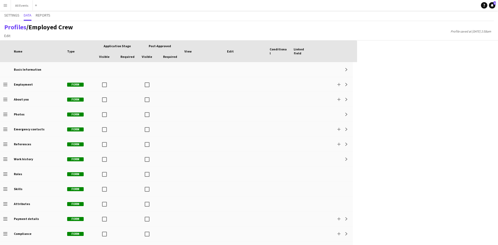
click at [8, 7] on button "Menu" at bounding box center [5, 5] width 11 height 11
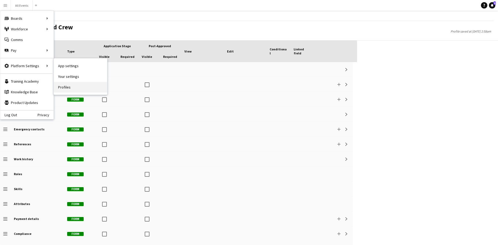
click at [66, 91] on link "Profiles" at bounding box center [80, 87] width 53 height 11
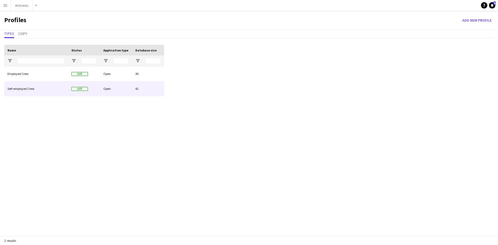
click at [23, 92] on div "Self-employed Crew" at bounding box center [36, 88] width 64 height 15
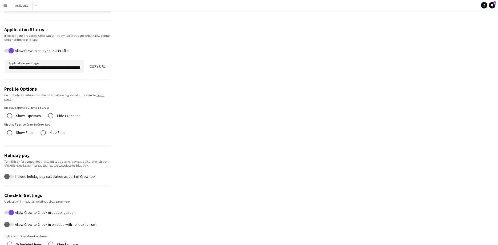
scroll to position [41, 0]
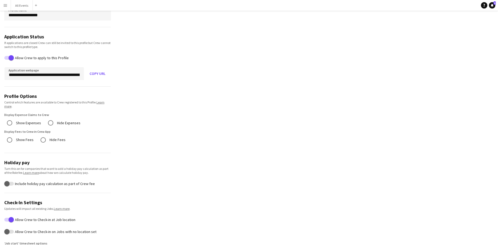
click at [98, 102] on link "Learn more" at bounding box center [54, 104] width 100 height 8
